Goal: Task Accomplishment & Management: Use online tool/utility

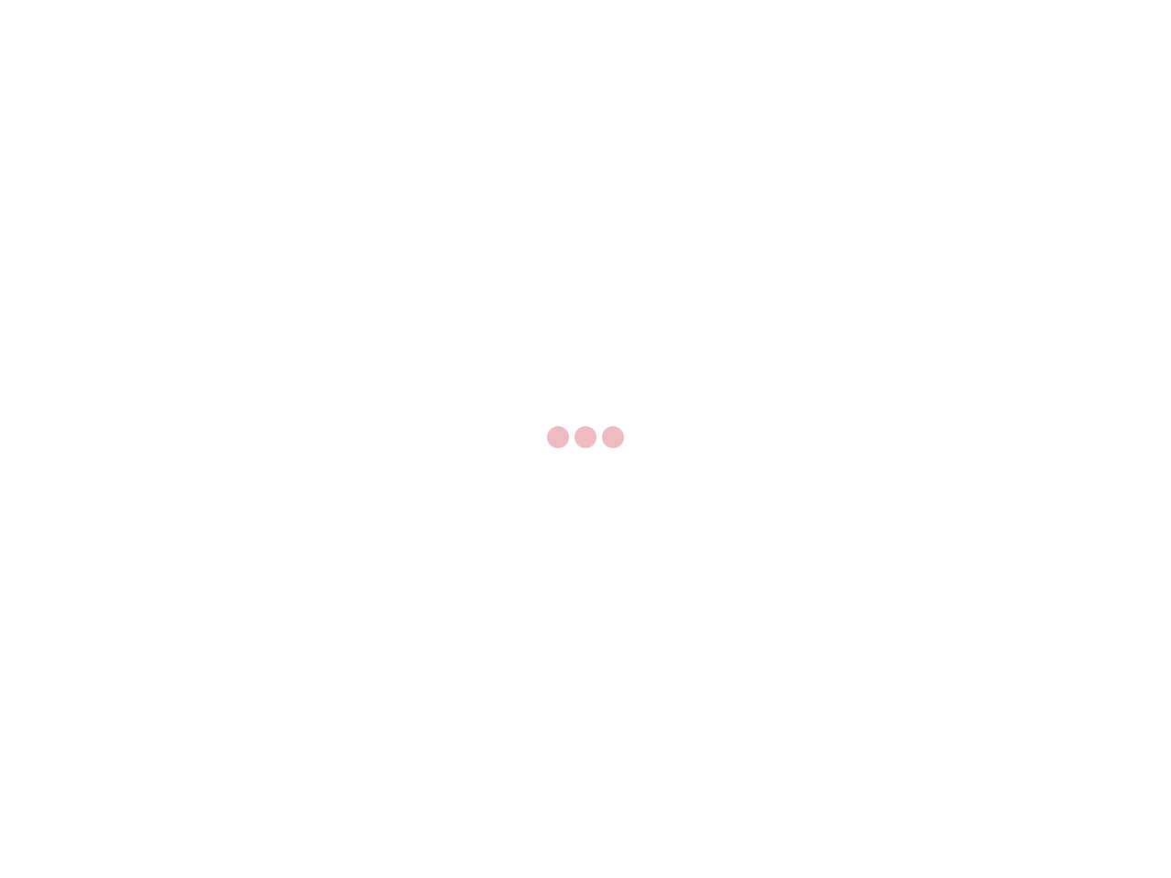
select select "US"
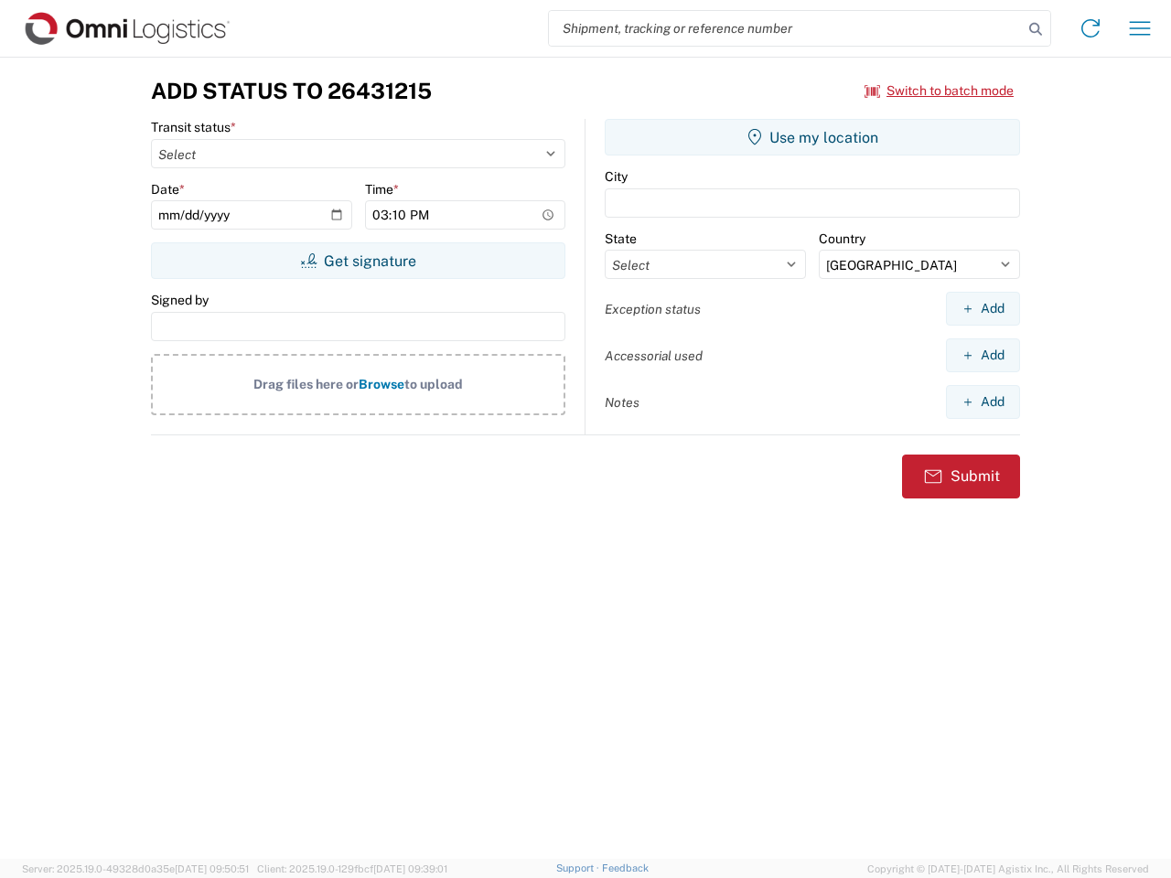
click at [786, 28] on input "search" at bounding box center [786, 28] width 474 height 35
click at [1036, 29] on icon at bounding box center [1036, 29] width 26 height 26
click at [1091, 28] on icon at bounding box center [1090, 28] width 29 height 29
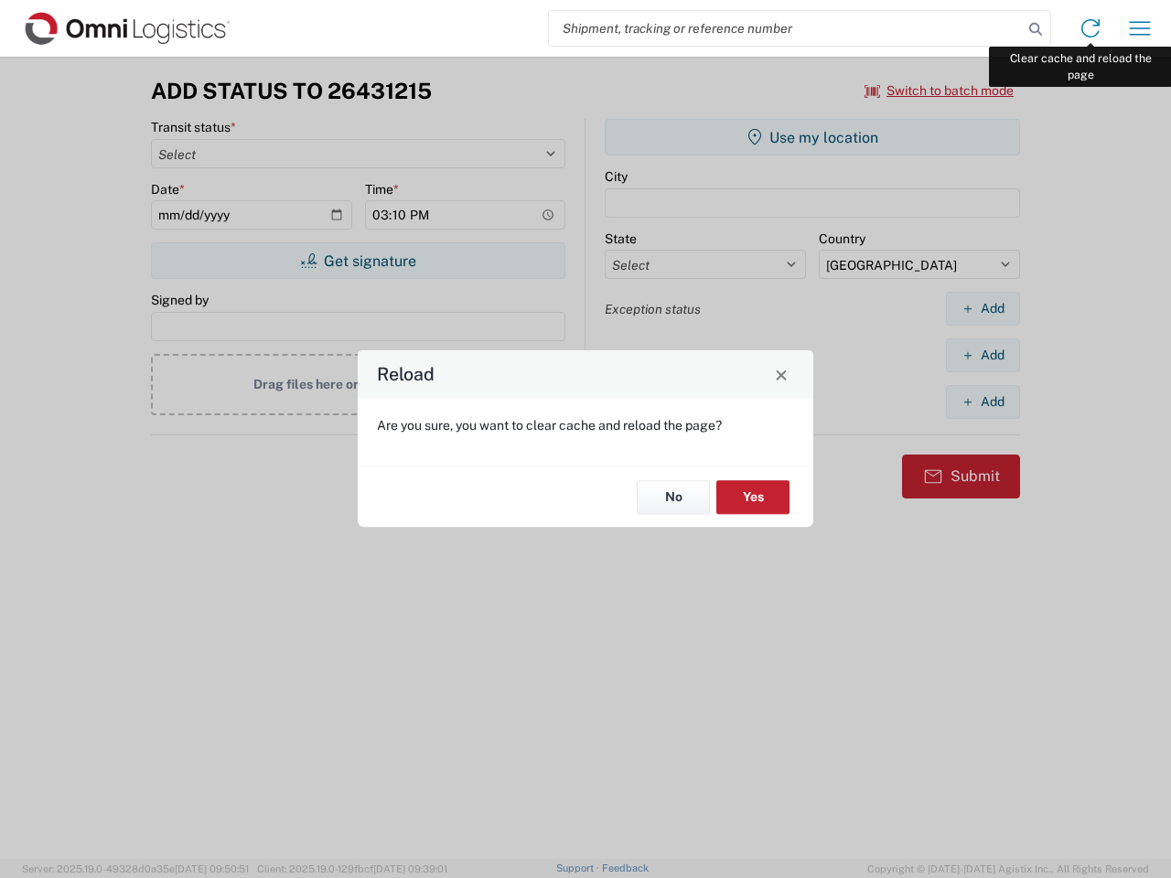
click at [1140, 28] on div "Reload Are you sure, you want to clear cache and reload the page? No Yes" at bounding box center [585, 439] width 1171 height 878
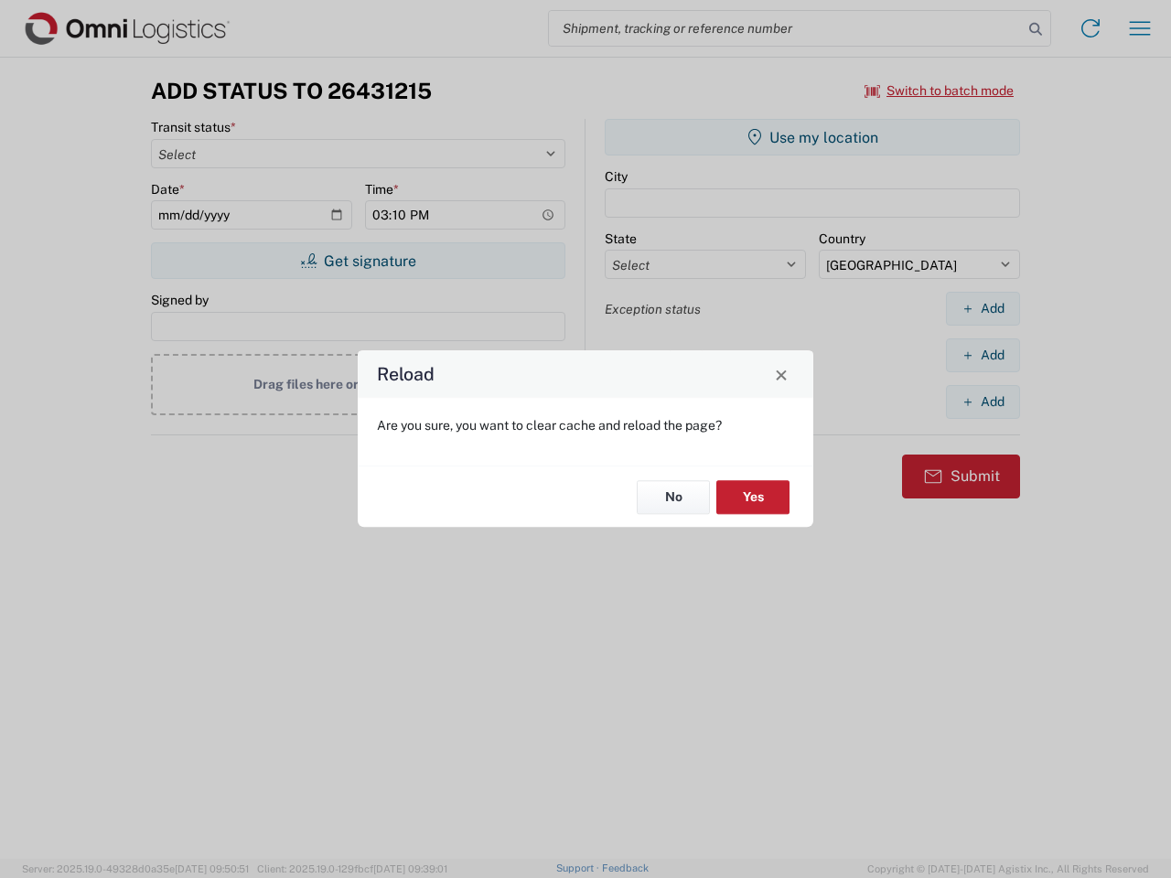
click at [940, 91] on div "Reload Are you sure, you want to clear cache and reload the page? No Yes" at bounding box center [585, 439] width 1171 height 878
click at [358, 261] on div "Reload Are you sure, you want to clear cache and reload the page? No Yes" at bounding box center [585, 439] width 1171 height 878
click at [813, 137] on div "Reload Are you sure, you want to clear cache and reload the page? No Yes" at bounding box center [585, 439] width 1171 height 878
click at [983, 308] on div "Reload Are you sure, you want to clear cache and reload the page? No Yes" at bounding box center [585, 439] width 1171 height 878
click at [983, 355] on div "Reload Are you sure, you want to clear cache and reload the page? No Yes" at bounding box center [585, 439] width 1171 height 878
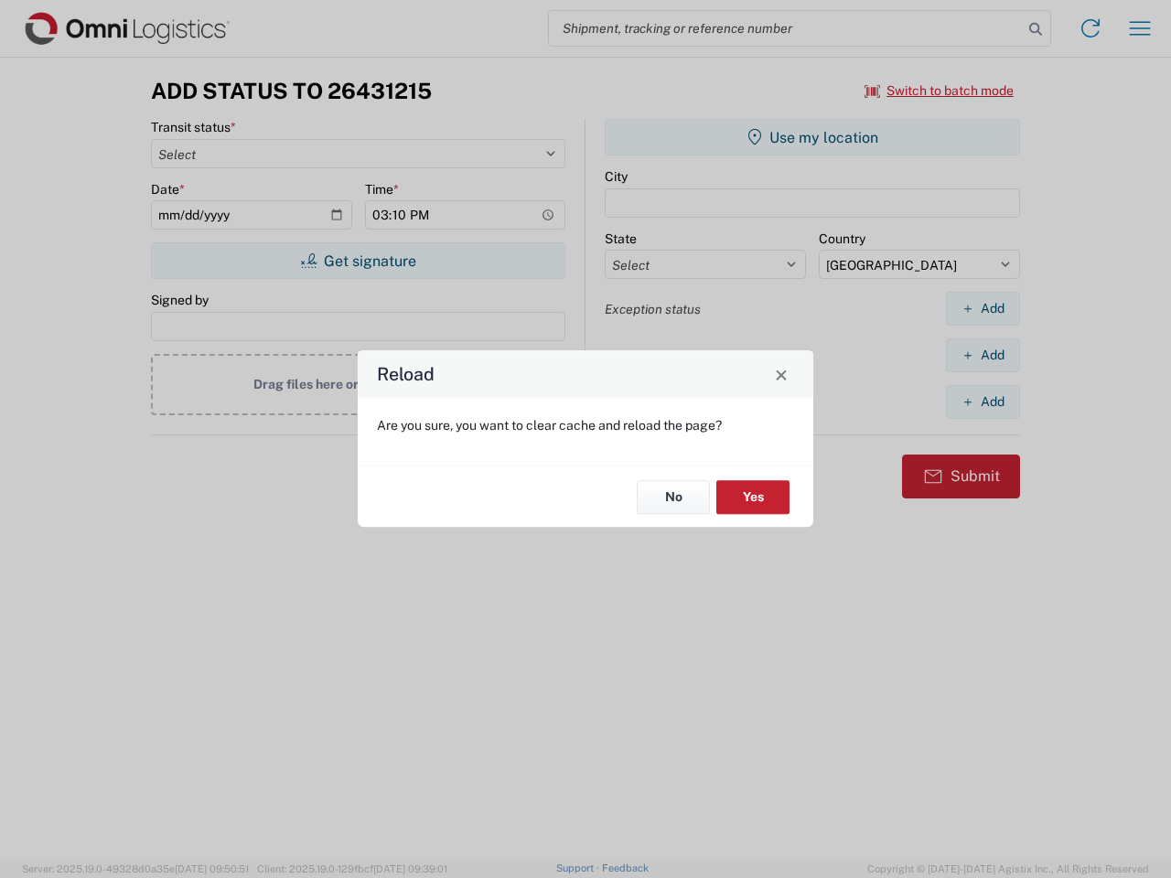
click at [983, 402] on div "Reload Are you sure, you want to clear cache and reload the page? No Yes" at bounding box center [585, 439] width 1171 height 878
